Goal: Feedback & Contribution: Submit feedback/report problem

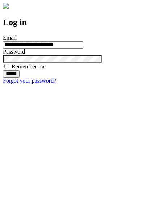
type input "**********"
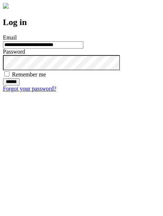
click at [20, 86] on input "******" at bounding box center [11, 81] width 17 height 7
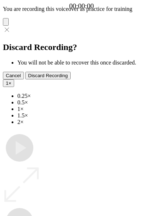
type input "**********"
